Goal: Use online tool/utility: Utilize a website feature to perform a specific function

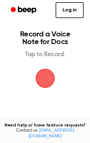
click at [45, 77] on span "button" at bounding box center [45, 78] width 25 height 25
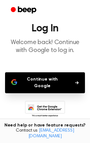
scroll to position [16, 0]
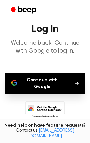
click at [48, 83] on button "Continue with Google" at bounding box center [45, 83] width 80 height 21
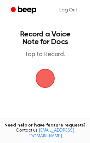
click at [47, 80] on span "button" at bounding box center [44, 78] width 19 height 19
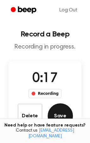
click at [53, 110] on button "Save" at bounding box center [60, 115] width 25 height 25
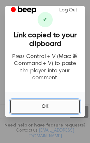
click at [40, 104] on button "OK" at bounding box center [45, 106] width 70 height 14
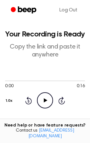
scroll to position [13, 0]
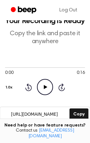
click at [44, 86] on icon "Play Audio" at bounding box center [45, 87] width 16 height 16
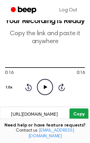
click at [80, 113] on button "Copy" at bounding box center [79, 114] width 19 height 12
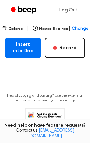
scroll to position [116, 0]
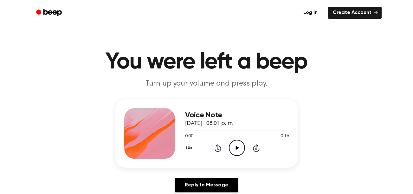
click at [229, 146] on circle at bounding box center [237, 148] width 16 height 16
click at [236, 147] on icon at bounding box center [236, 148] width 3 height 4
